Goal: Information Seeking & Learning: Understand process/instructions

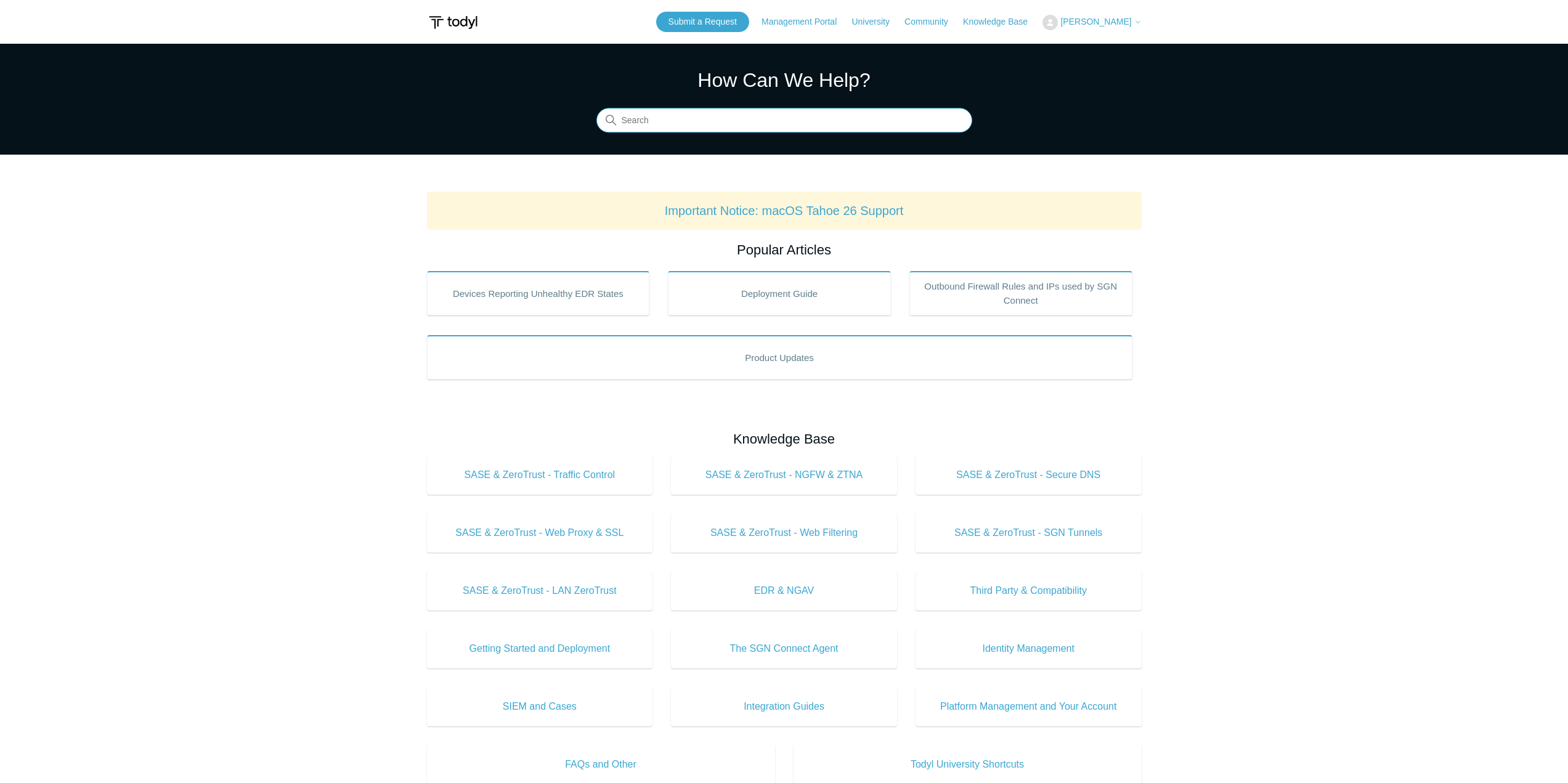
click at [872, 116] on input "Search" at bounding box center [784, 121] width 376 height 25
type input "adding todyl to iphones"
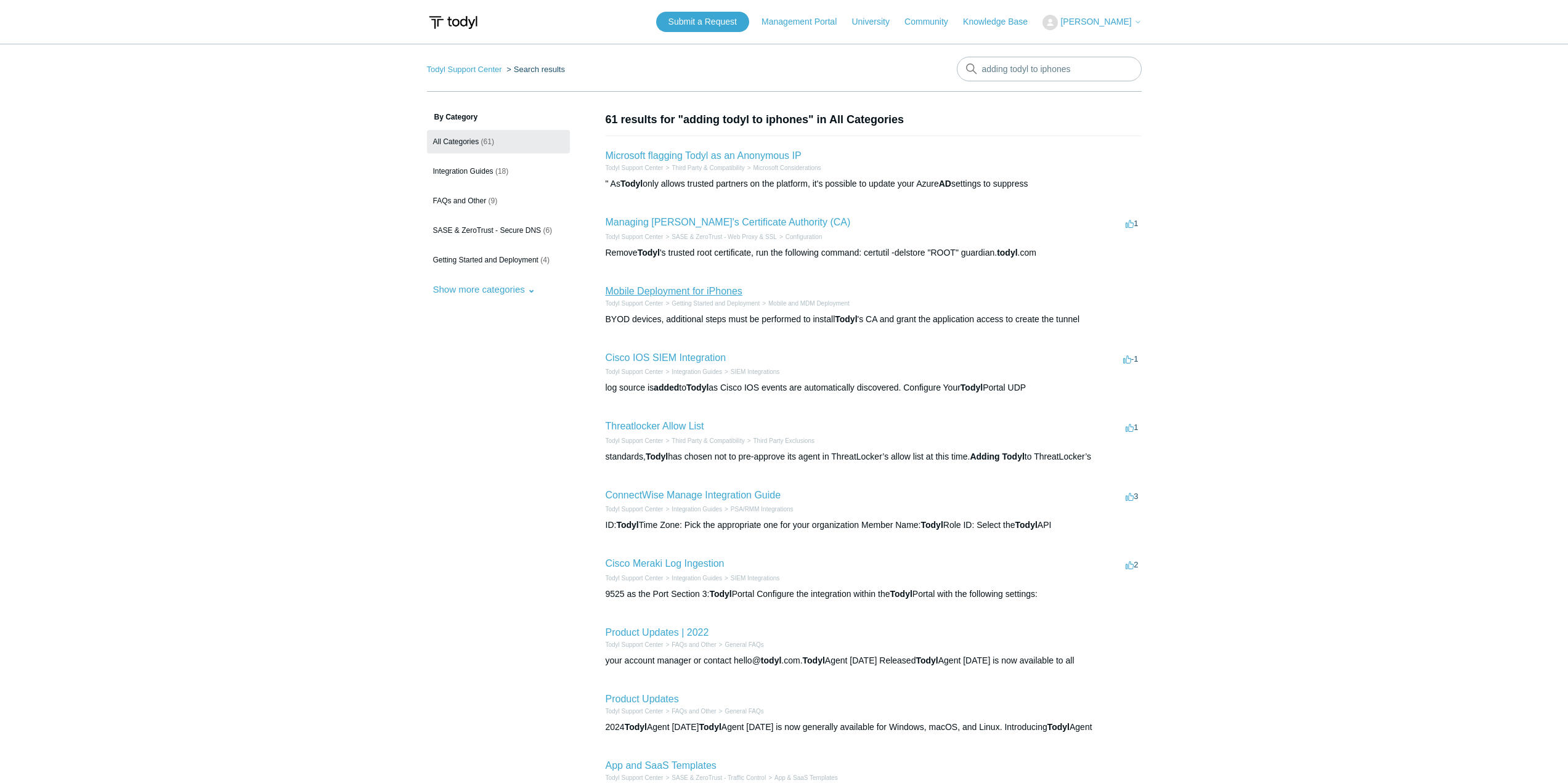
click at [724, 289] on link "Mobile Deployment for iPhones" at bounding box center [674, 291] width 137 height 11
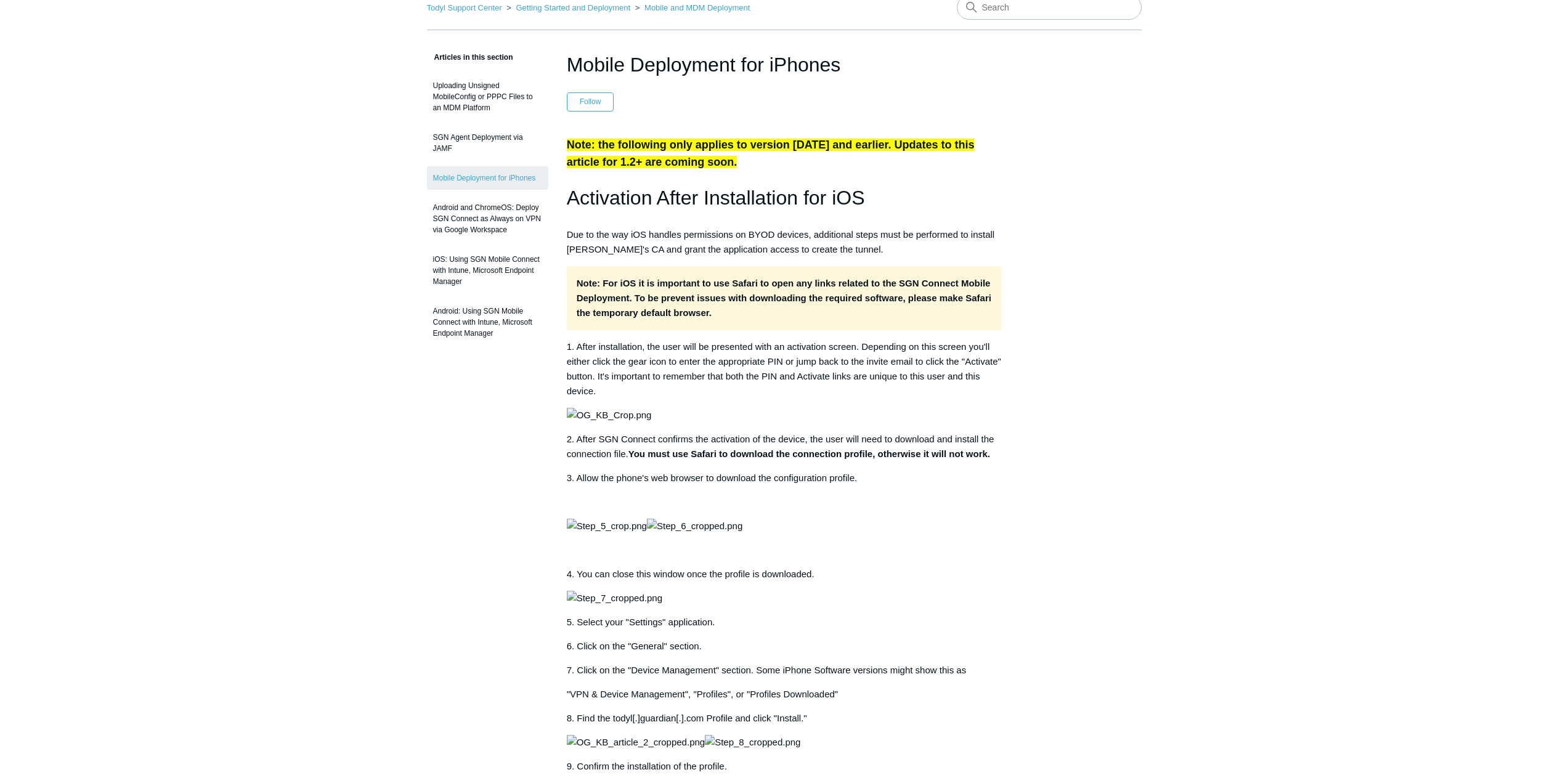
scroll to position [123, 0]
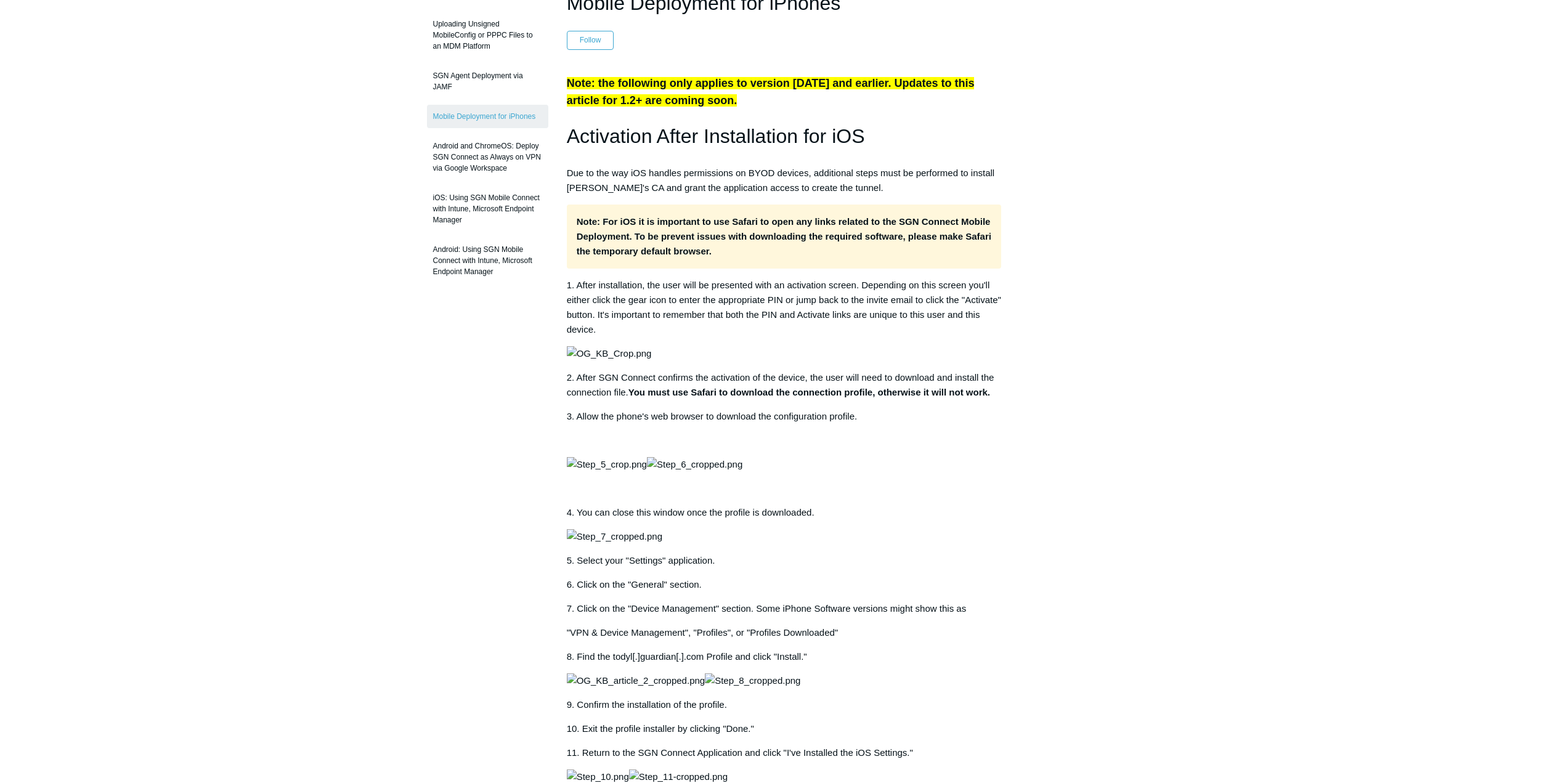
click at [1205, 324] on main "Todyl Support Center Getting Started and Deployment Mobile and MDM Deployment A…" at bounding box center [784, 641] width 1568 height 1442
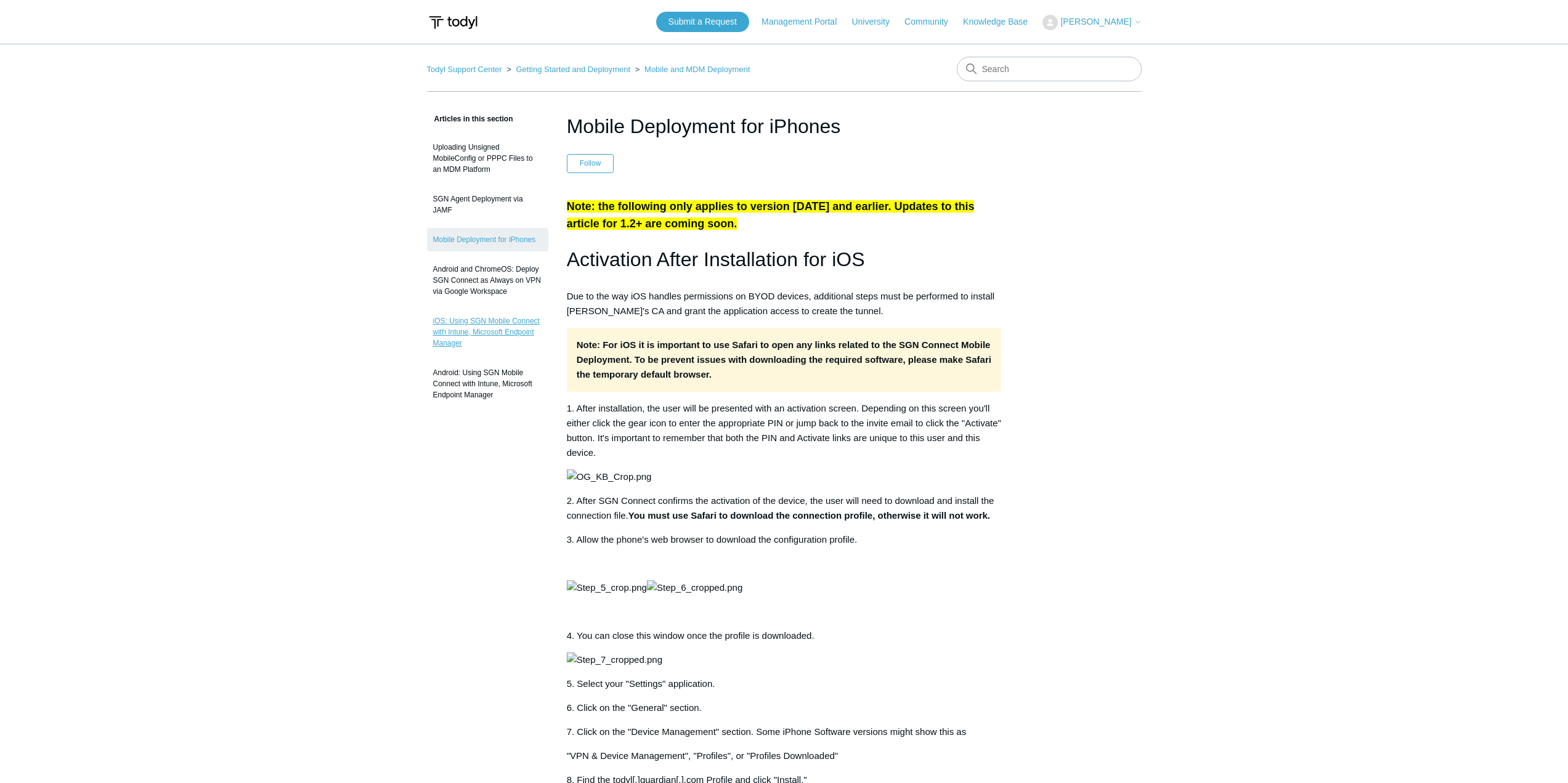
click at [522, 327] on link "iOS: Using SGN Mobile Connect with Intune, Microsoft Endpoint Manager" at bounding box center [487, 332] width 121 height 45
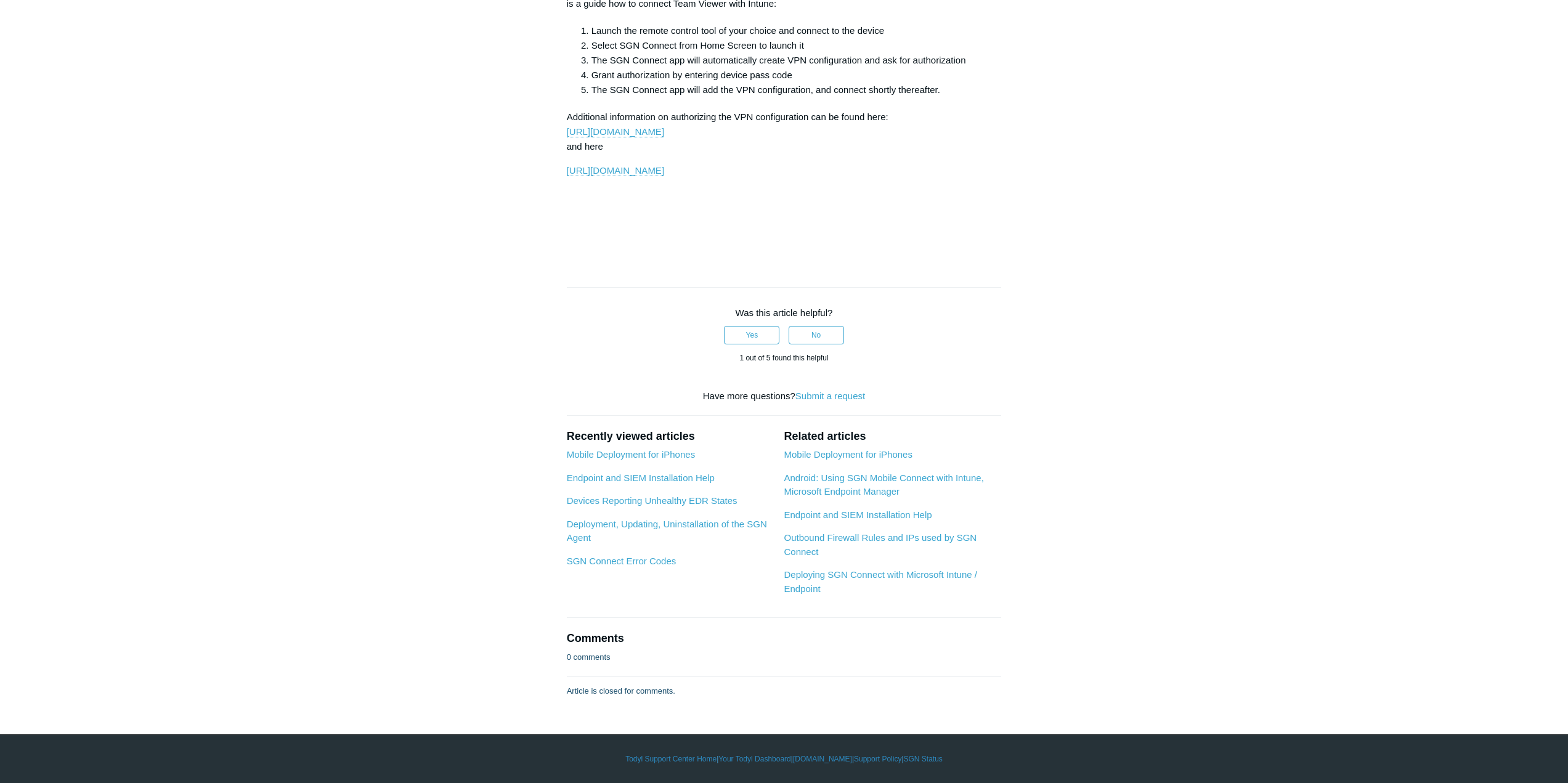
scroll to position [3634, 0]
drag, startPoint x: 1119, startPoint y: 310, endPoint x: 1056, endPoint y: 324, distance: 64.5
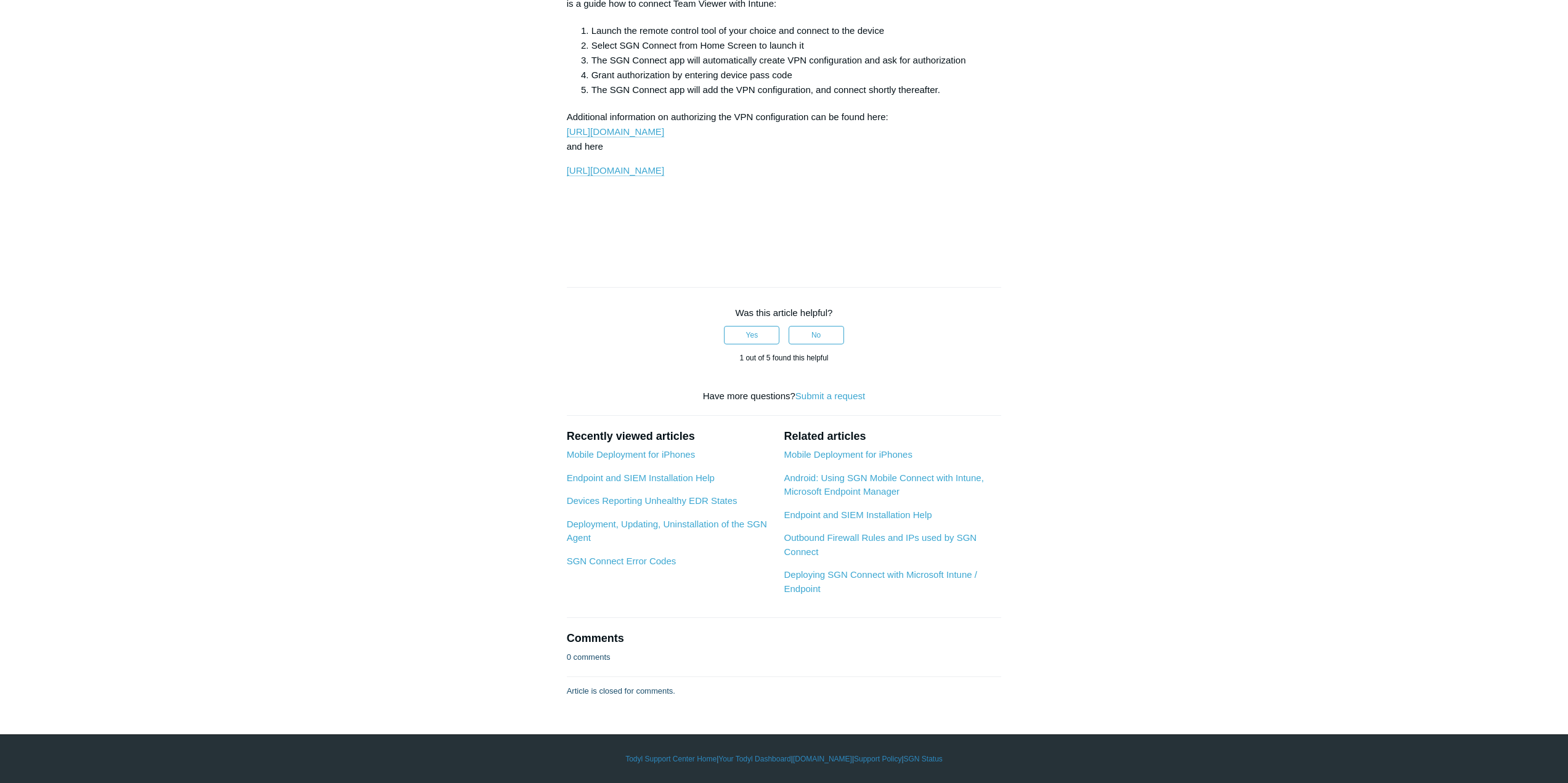
scroll to position [3942, 0]
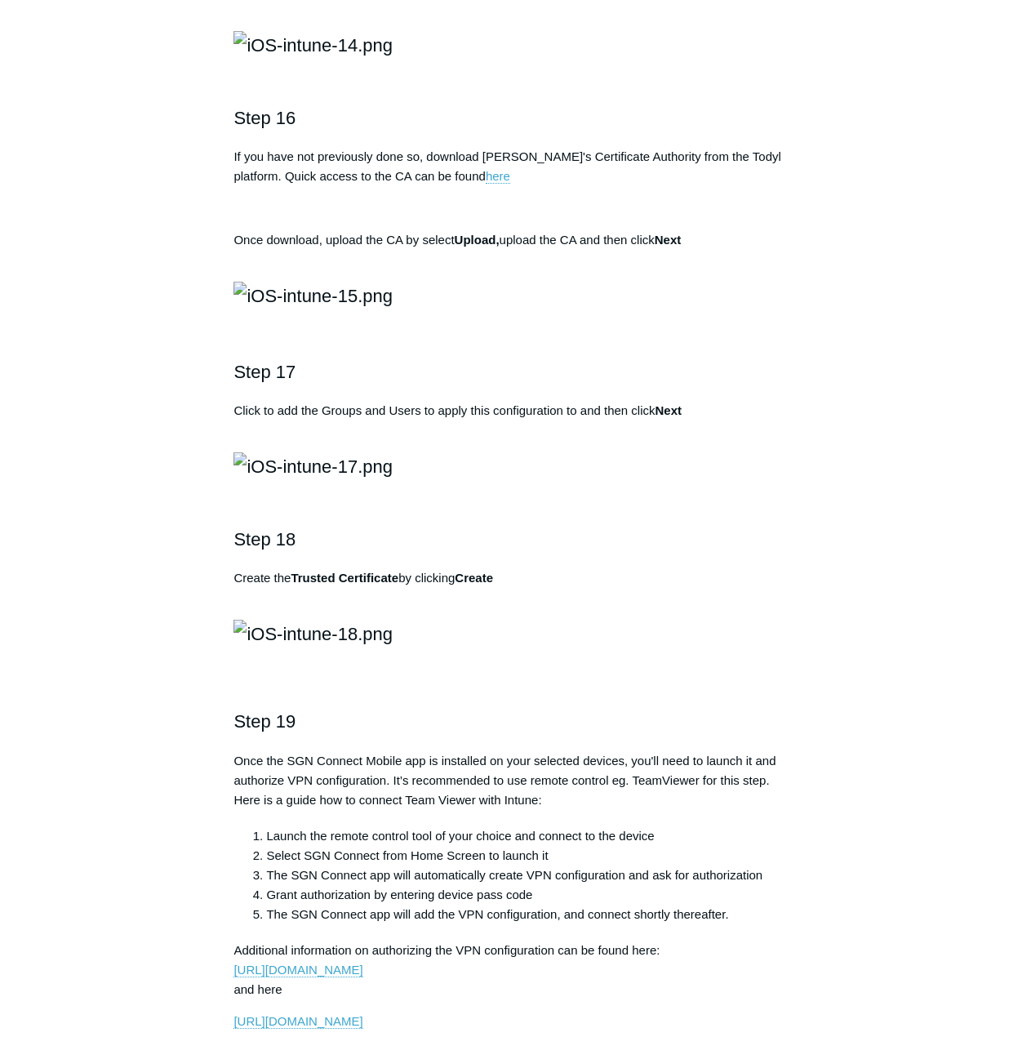
scroll to position [3021, 0]
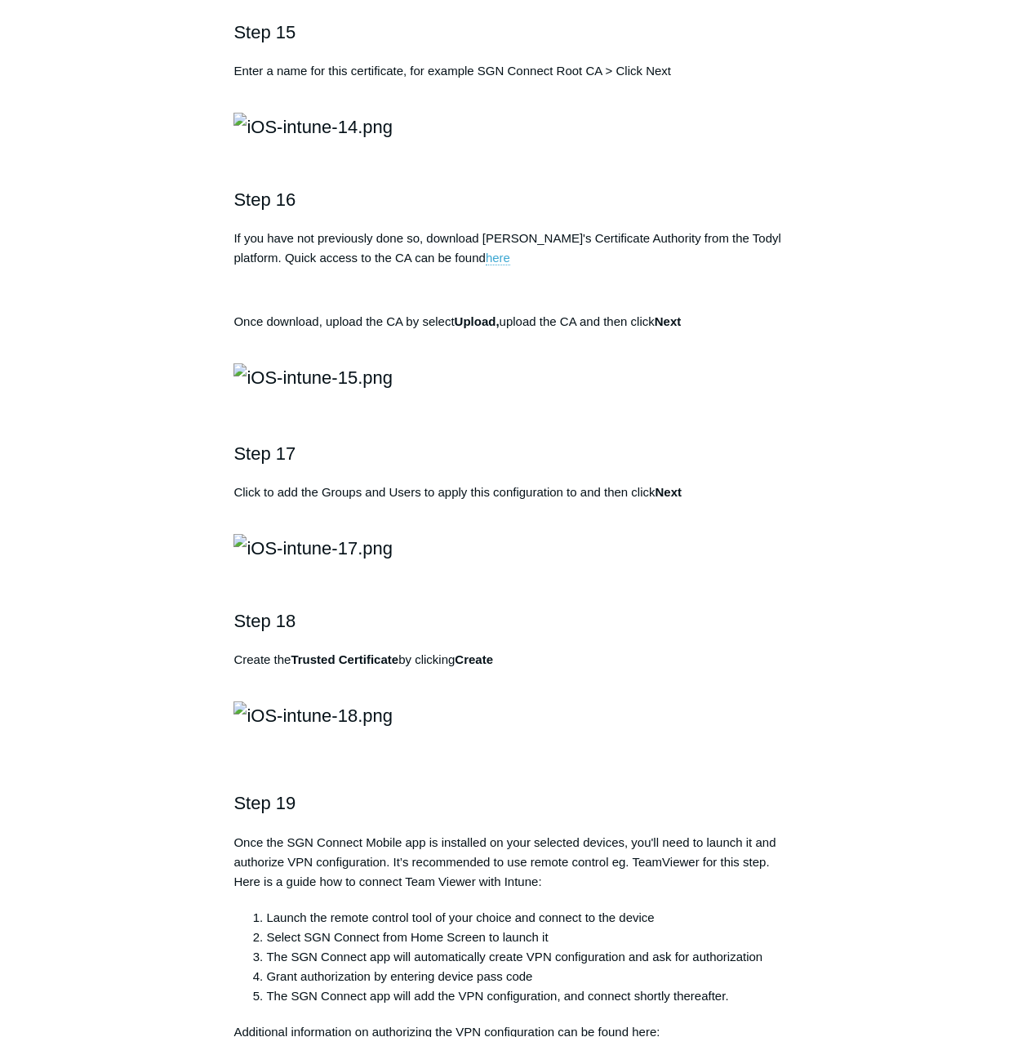
drag, startPoint x: 269, startPoint y: 611, endPoint x: 370, endPoint y: 612, distance: 101.3
copy strong "SGN Connect iOS"
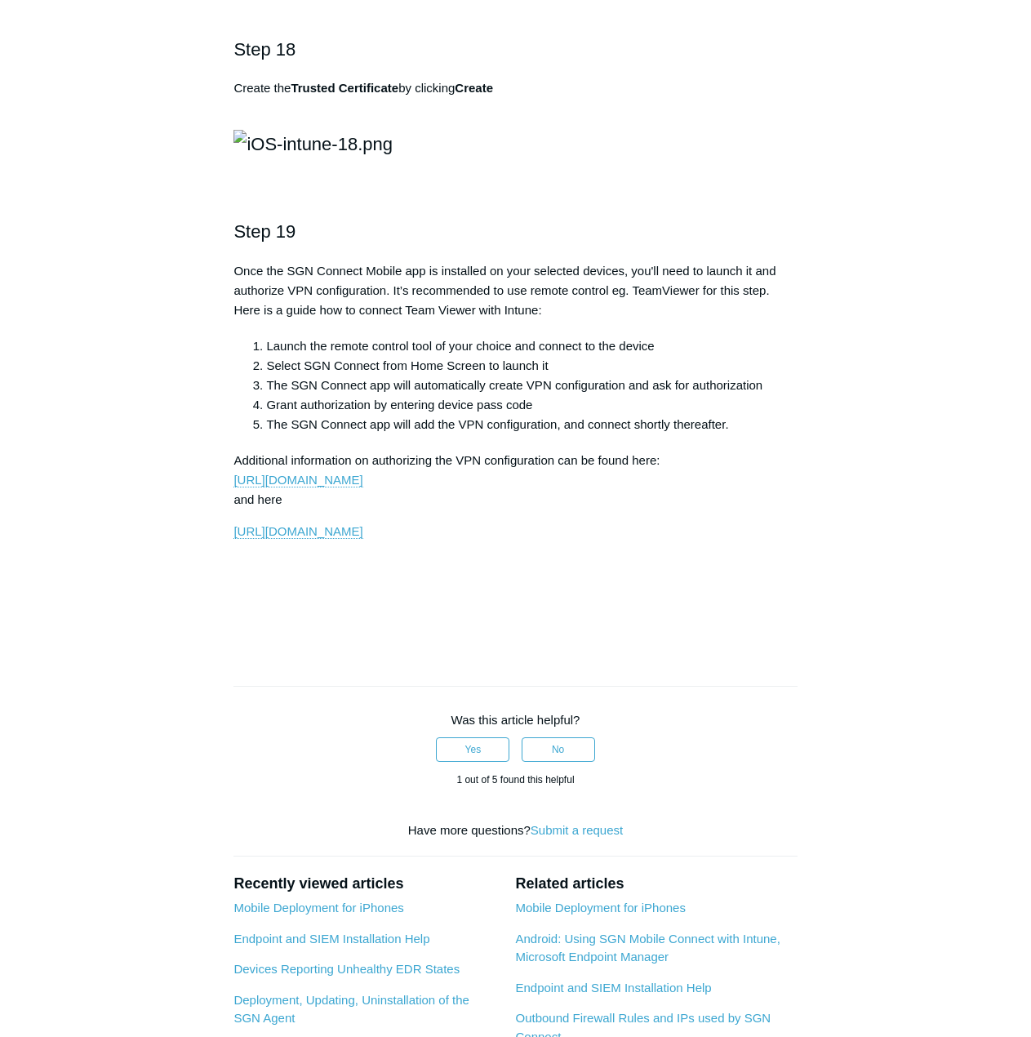
scroll to position [3675, 0]
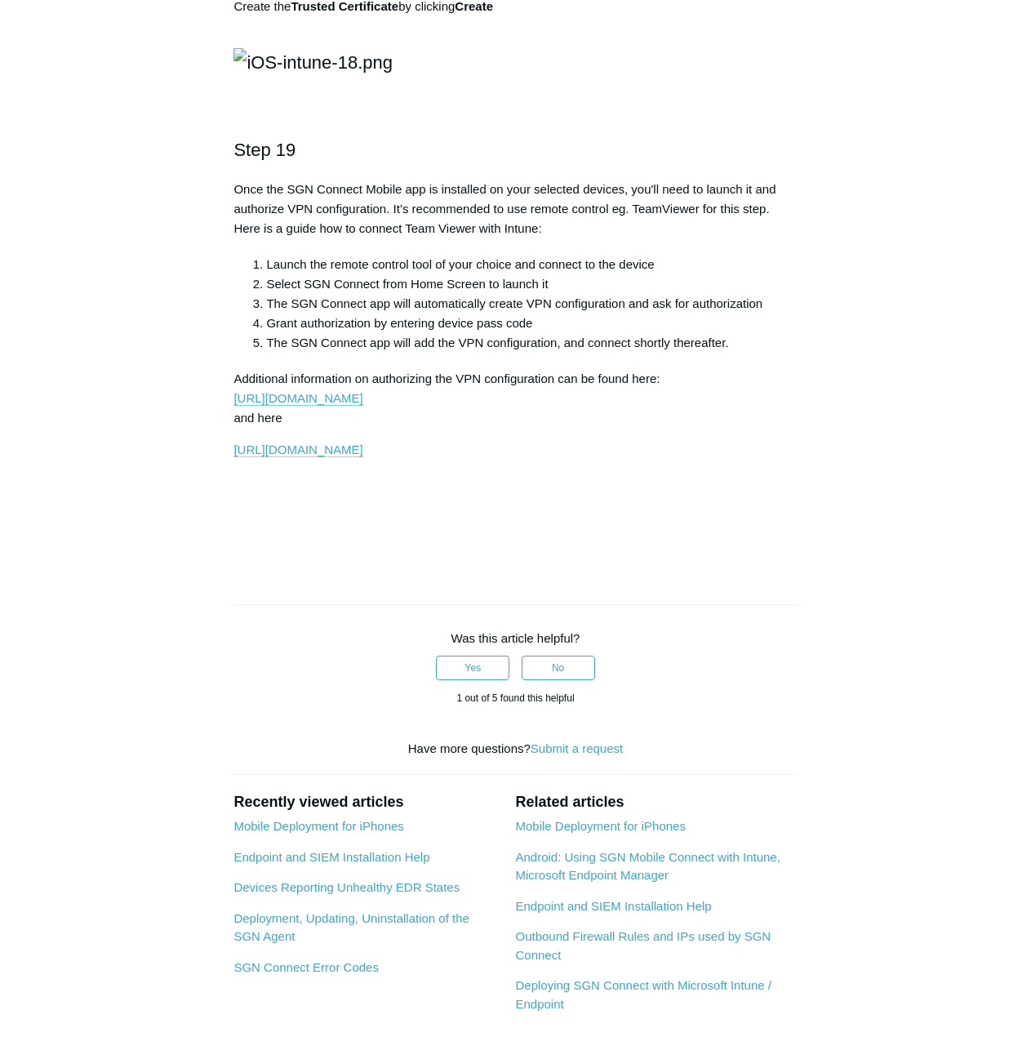
drag, startPoint x: 380, startPoint y: 385, endPoint x: 438, endPoint y: 438, distance: 78.1
copy strong "deploy_key"
drag, startPoint x: 377, startPoint y: 438, endPoint x: 457, endPoint y: 440, distance: 80.0
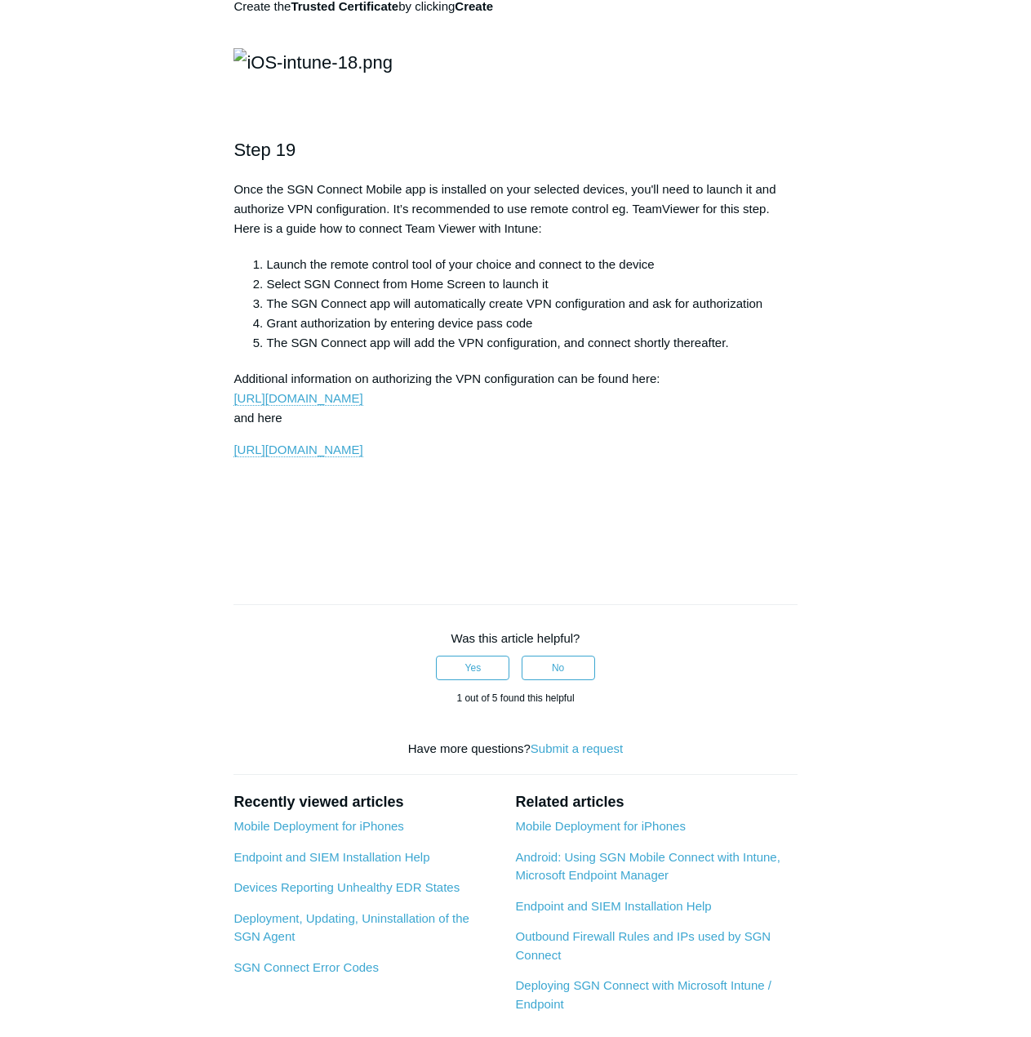
copy strong "deploy_failed"
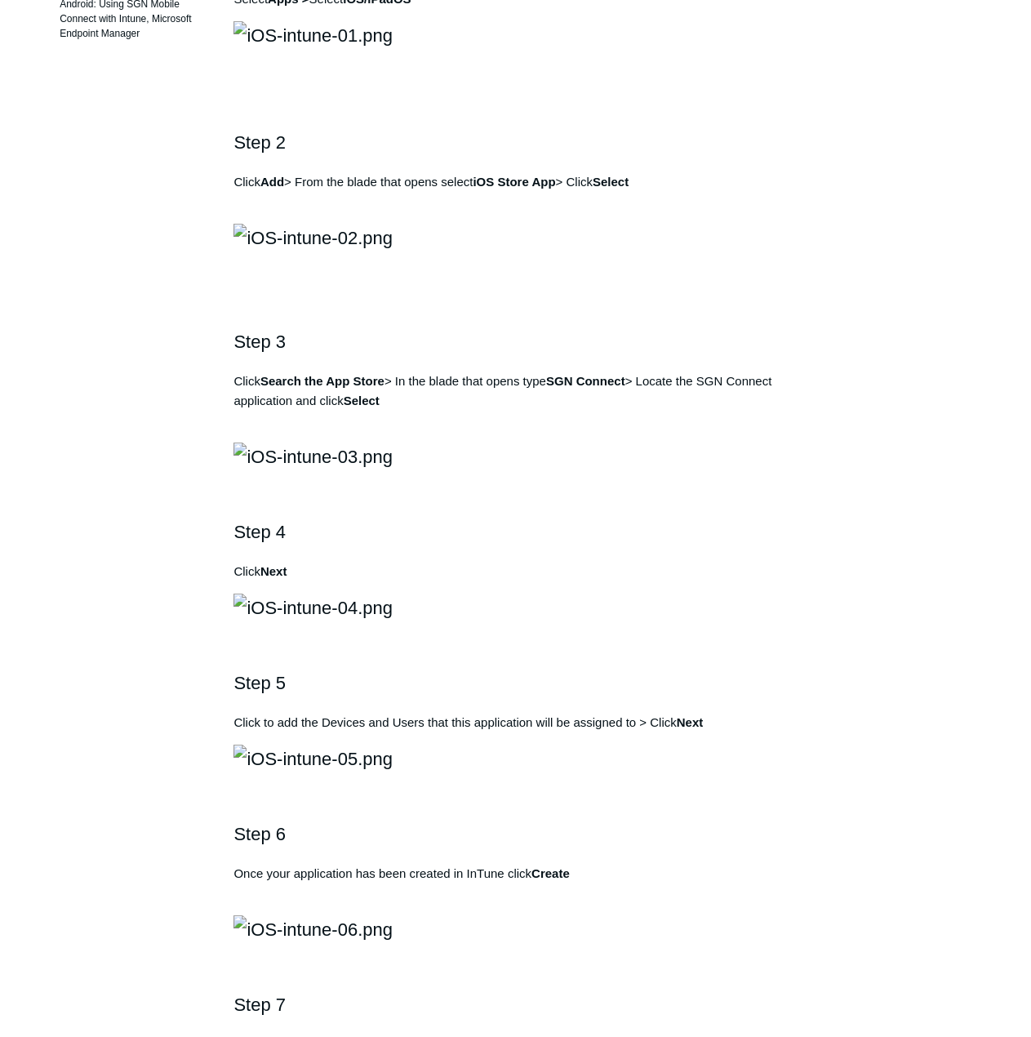
scroll to position [82, 0]
